Goal: Navigation & Orientation: Find specific page/section

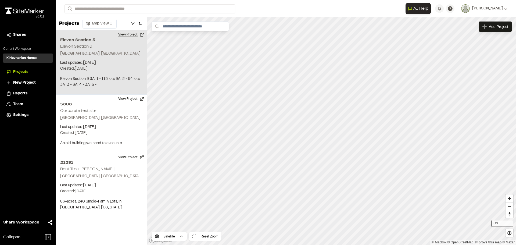
click at [127, 34] on button "View Project" at bounding box center [131, 34] width 32 height 9
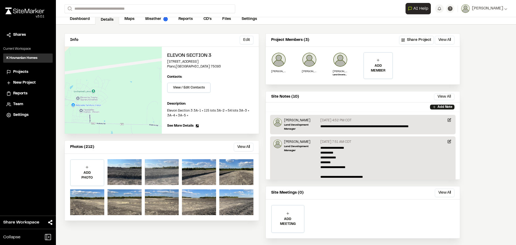
scroll to position [24, 0]
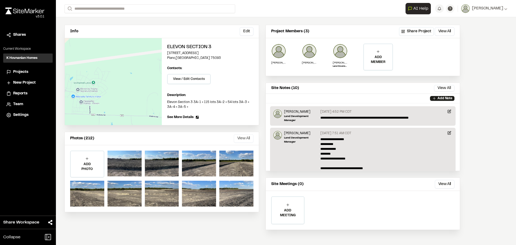
click at [240, 139] on button "View All" at bounding box center [244, 138] width 20 height 9
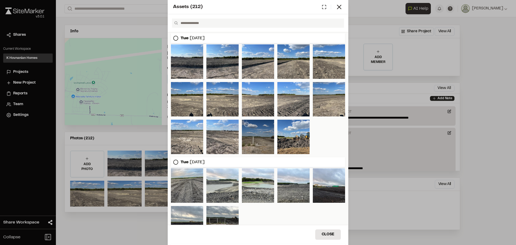
click at [247, 136] on div at bounding box center [258, 137] width 32 height 34
